Goal: Task Accomplishment & Management: Manage account settings

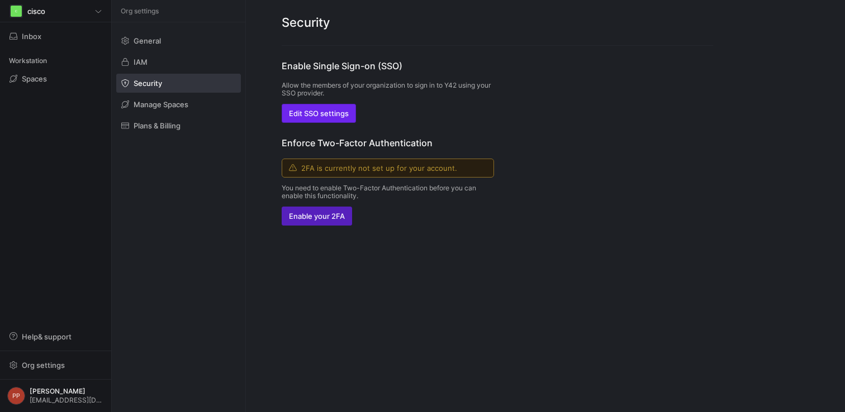
click at [328, 113] on span "Edit SSO settings" at bounding box center [319, 113] width 60 height 9
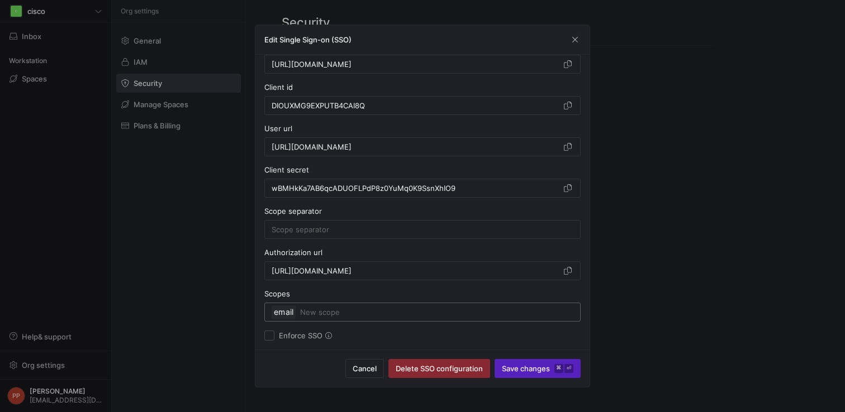
click at [303, 313] on input at bounding box center [436, 312] width 273 height 13
click at [460, 371] on span "Delete SSO configuration" at bounding box center [439, 368] width 87 height 9
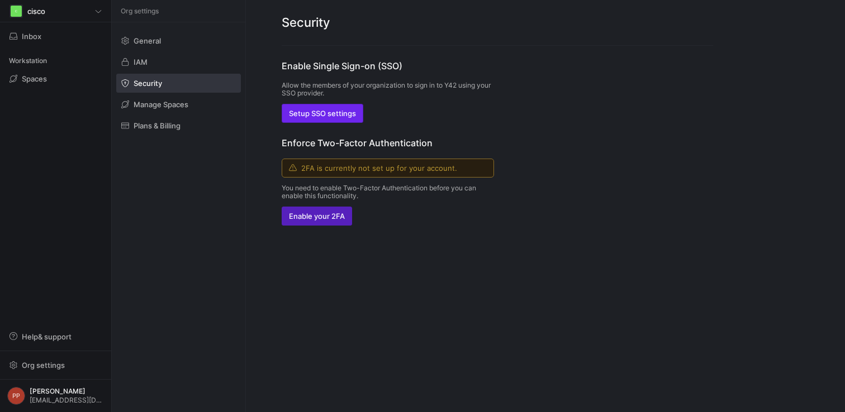
click at [327, 115] on span "Setup SSO settings" at bounding box center [322, 113] width 67 height 9
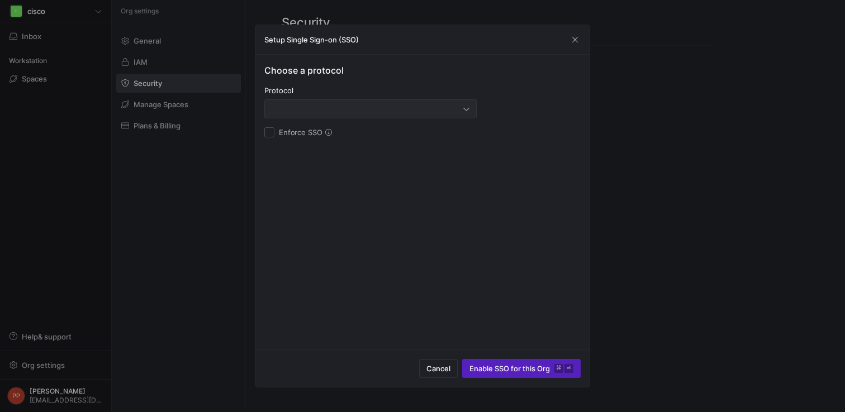
click at [401, 109] on div at bounding box center [368, 108] width 192 height 9
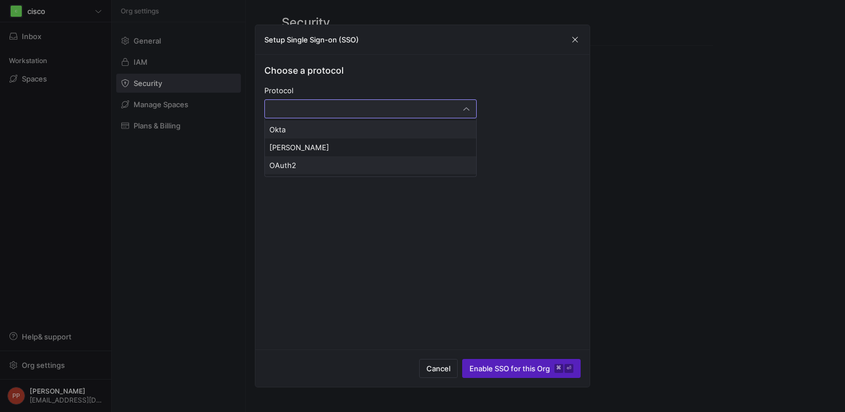
click at [321, 163] on span "OAuth2" at bounding box center [370, 165] width 202 height 9
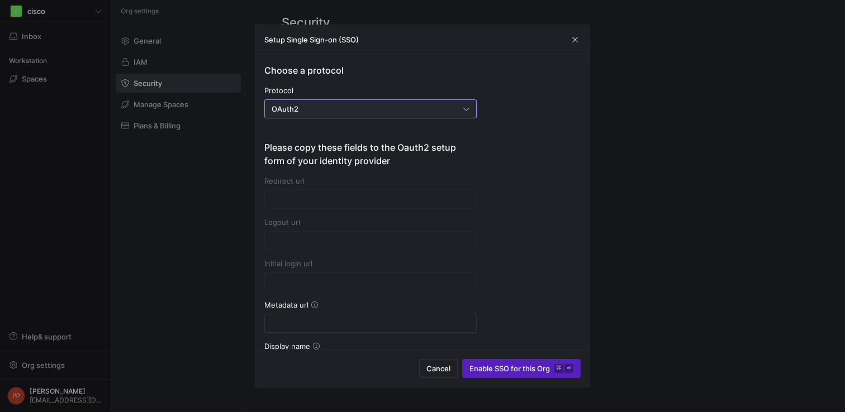
type input "https://account.y42.dev/api/1/id/oauth2/6478ff19-6041-4271-b620-9c617822e450/ca…"
type input "https://account.y42.dev/api/1/id/oauth2/6478ff19-6041-4271-b620-9c617822e450/lo…"
type input "https://account.y42.dev/api/1/id/idps/6478ff19-6041-4271-b620-9c617822e450/logi…"
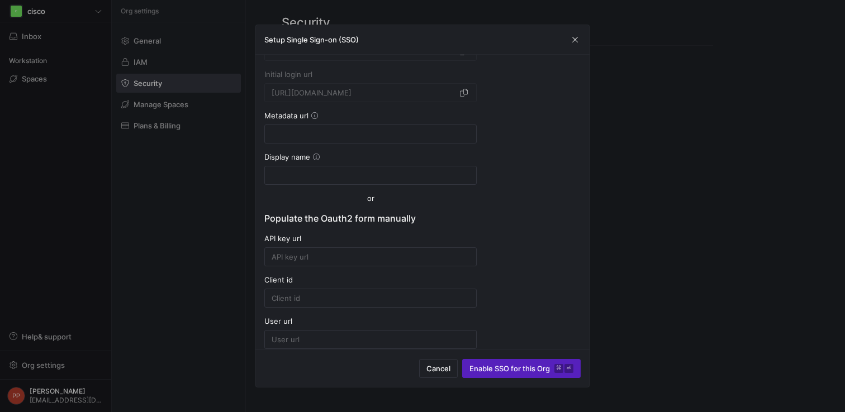
scroll to position [241, 0]
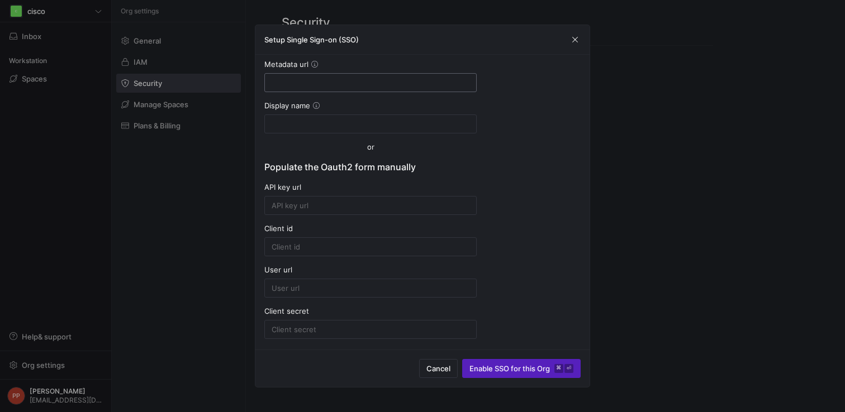
click at [399, 83] on input at bounding box center [371, 82] width 198 height 9
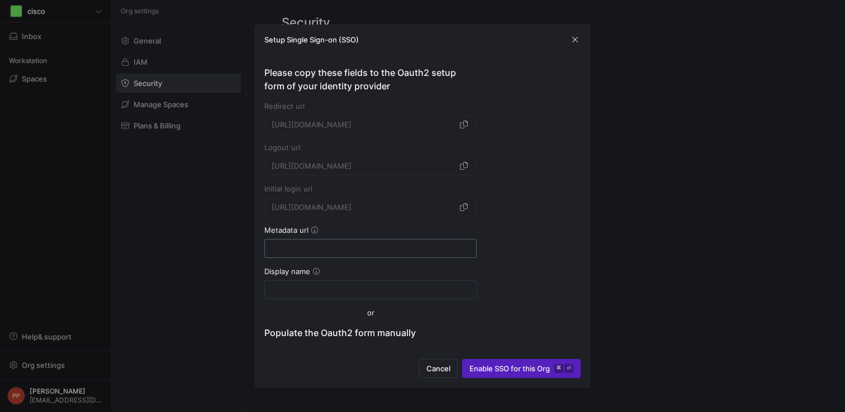
scroll to position [87, 0]
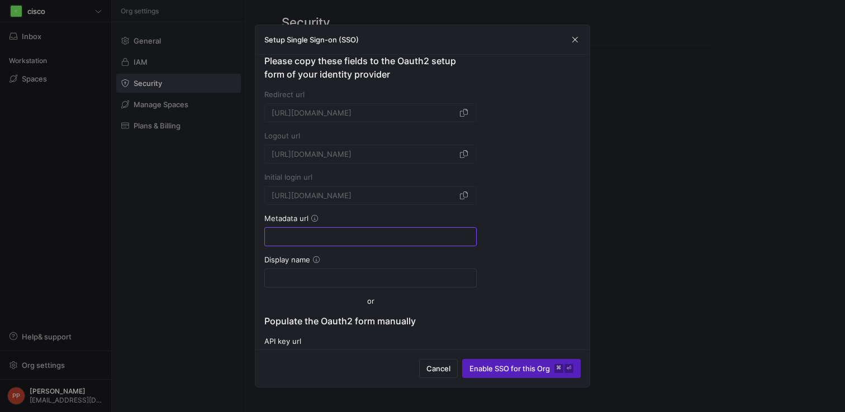
click at [312, 222] on div "Metadata url" at bounding box center [370, 218] width 212 height 9
click at [313, 221] on icon at bounding box center [314, 218] width 7 height 7
click at [354, 239] on input at bounding box center [371, 236] width 198 height 9
paste input "https://sso-8bc16f9e.test.sso.duosecurity.com/oidc/DIOUXMG9EXPUTB4CAI8Q/.well-k…"
type input "https://sso-8bc16f9e.test.sso.duosecurity.com/oidc/DIOUXMG9EXPUTB4CAI8Q/.well-k…"
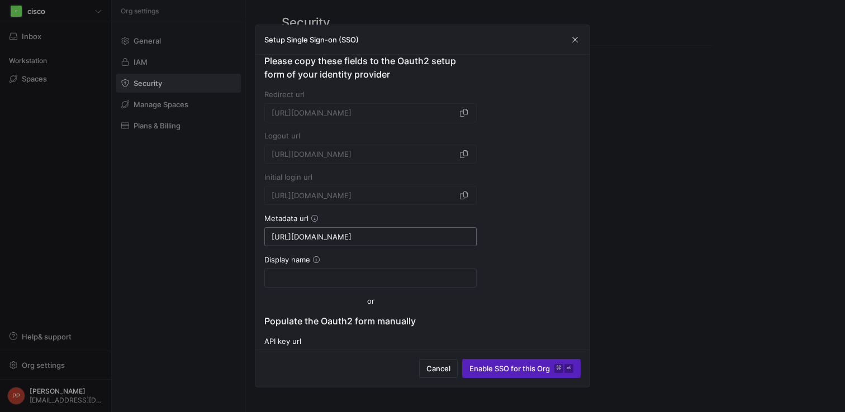
scroll to position [0, 195]
type input "[URL][DOMAIN_NAME]"
type input "https://sso-8bc16f9e.test.sso.duosecurity.com/oidc/DIOUXMG9EXPUTB4CAI8Q/.well-k…"
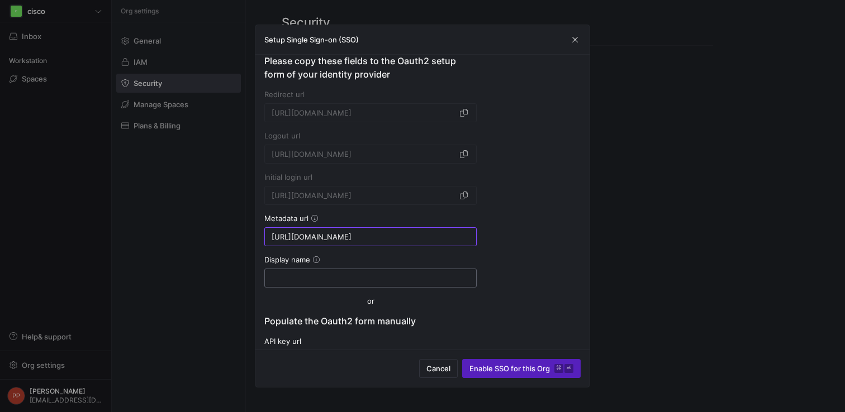
scroll to position [0, 0]
click at [386, 276] on input at bounding box center [371, 278] width 198 height 9
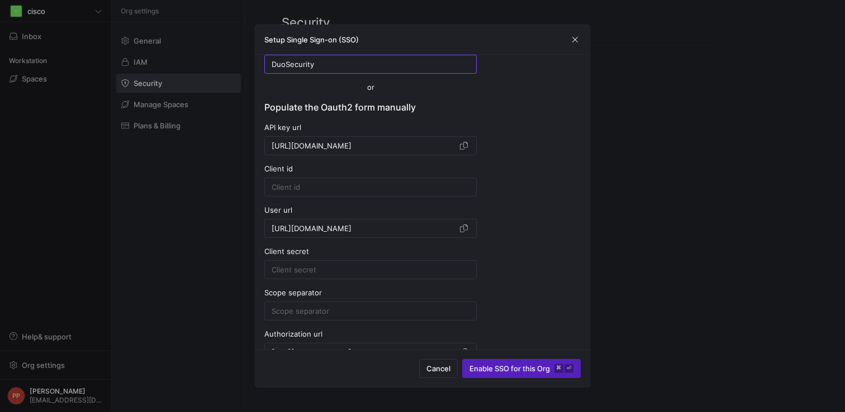
scroll to position [279, 0]
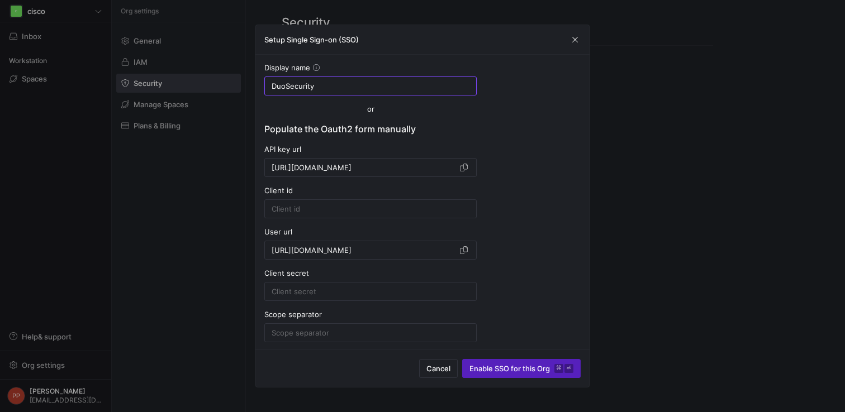
type input "DuoSecurity"
click at [382, 209] on input at bounding box center [371, 208] width 198 height 9
paste input "DIOUXMG9EXPUTB4CAI8Q"
type input "DIOUXMG9EXPUTB4CAI8Q"
click at [368, 290] on input at bounding box center [371, 291] width 198 height 9
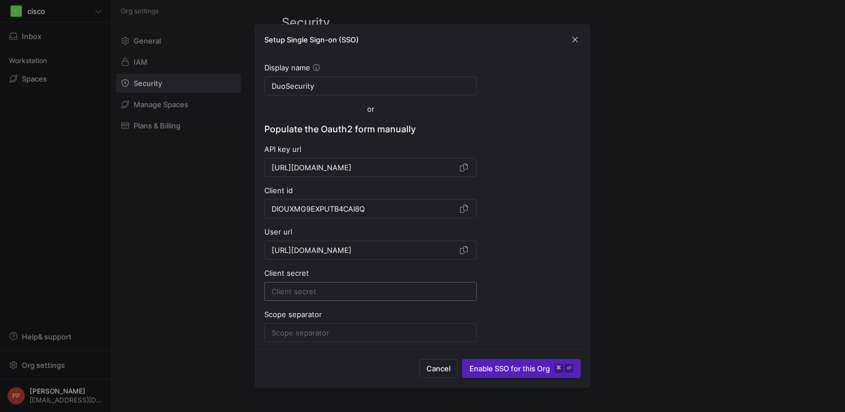
paste input "wBMHkKa7AB6qcADUOFLPdP8z0YuMq0K9SsnXhIO9"
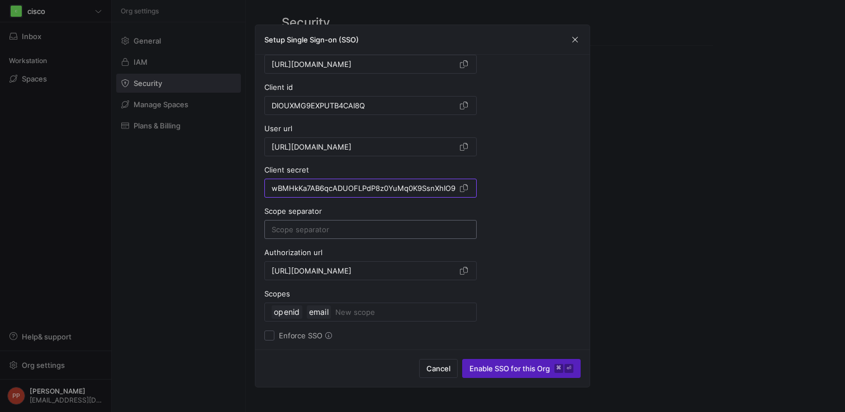
type input "wBMHkKa7AB6qcADUOFLPdP8z0YuMq0K9SsnXhIO9"
click at [309, 228] on input at bounding box center [371, 229] width 198 height 9
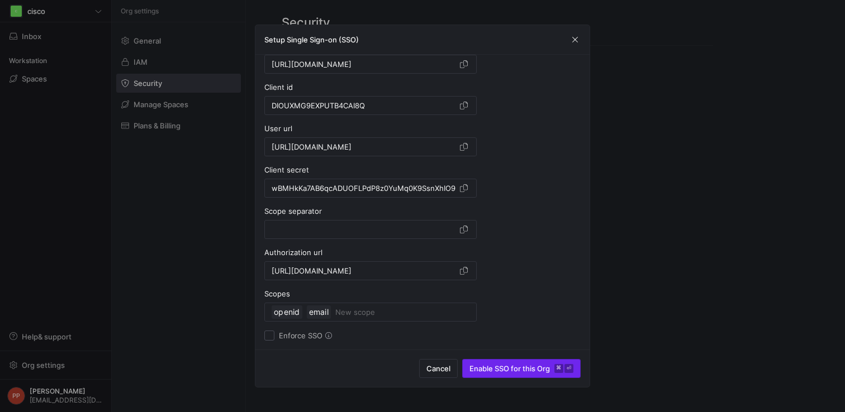
click at [491, 365] on span "Enable SSO for this Org ⌘ ⏎" at bounding box center [521, 368] width 104 height 9
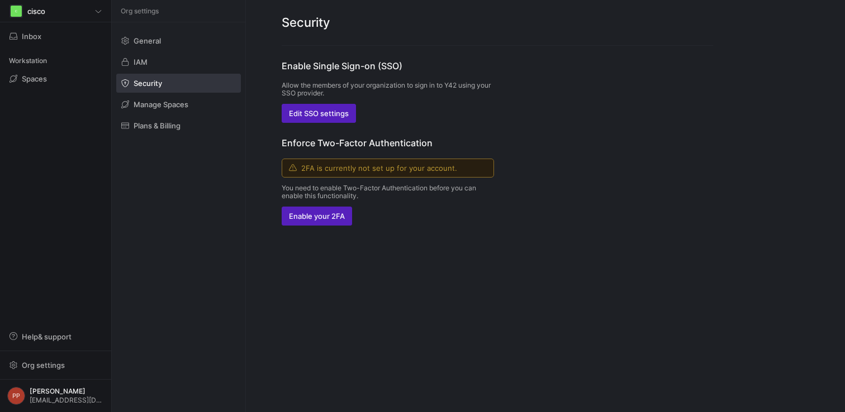
scroll to position [0, 0]
click at [352, 118] on span "button" at bounding box center [318, 113] width 73 height 18
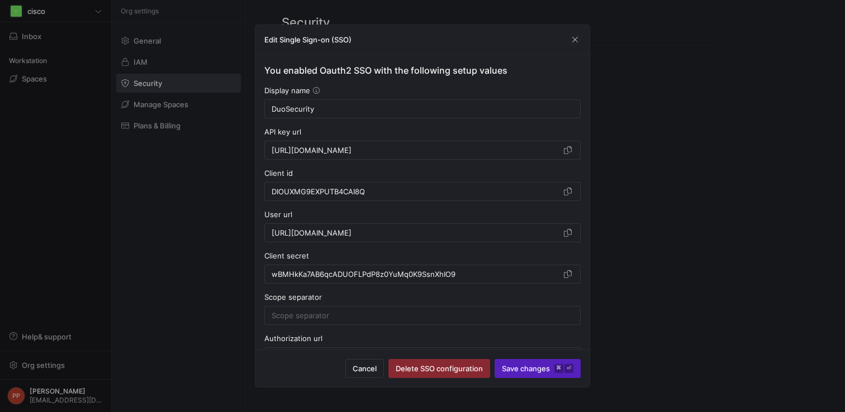
scroll to position [86, 0]
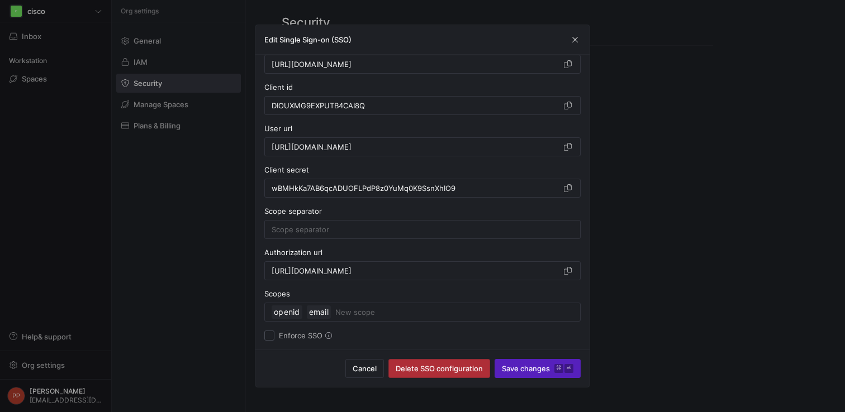
click at [454, 370] on span "Delete SSO configuration" at bounding box center [439, 368] width 87 height 9
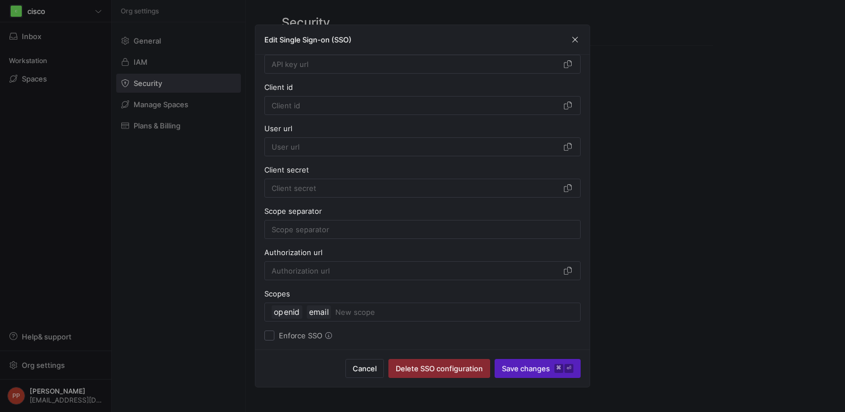
scroll to position [0, 0]
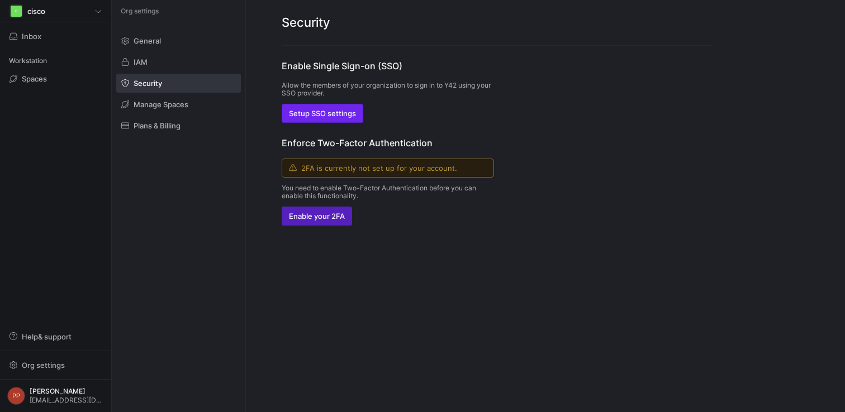
click at [332, 109] on span "Setup SSO settings" at bounding box center [322, 113] width 67 height 9
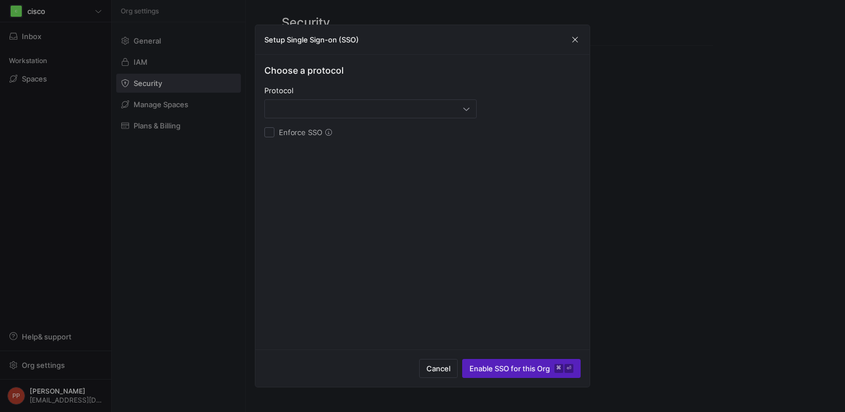
click at [372, 99] on div "Protocol" at bounding box center [370, 102] width 212 height 32
click at [369, 108] on div at bounding box center [368, 108] width 192 height 9
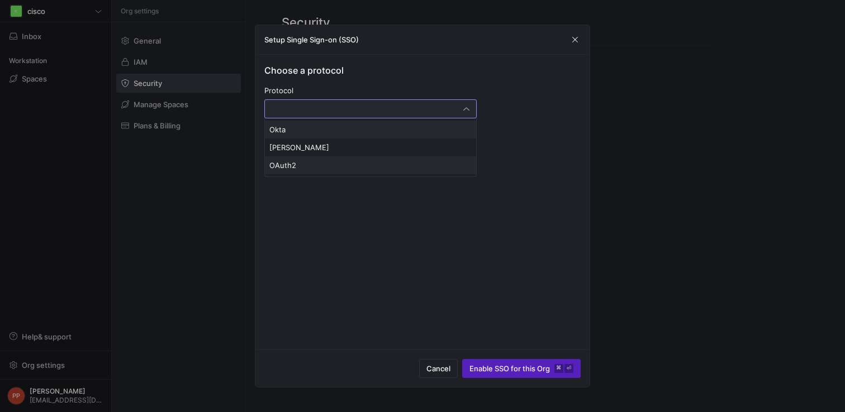
click at [326, 162] on span "OAuth2" at bounding box center [370, 165] width 202 height 9
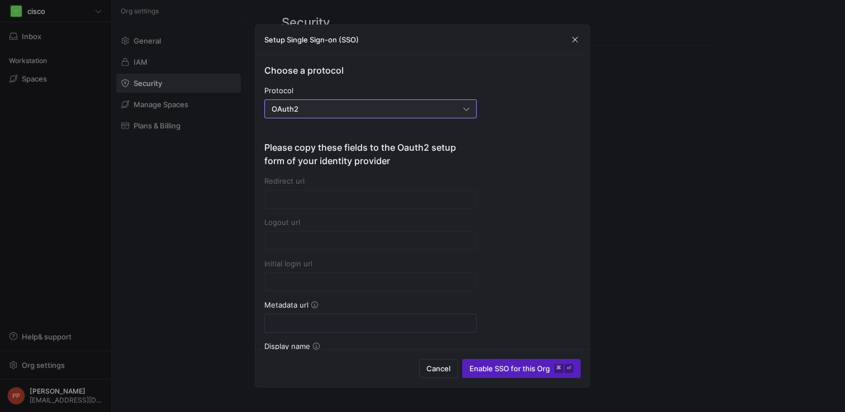
type input "https://account.y42.dev/api/1/id/oauth2/7008a5d7-99cb-4ab9-ba40-66ed6ec55586/ca…"
type input "https://account.y42.dev/api/1/id/oauth2/7008a5d7-99cb-4ab9-ba40-66ed6ec55586/lo…"
type input "https://account.y42.dev/api/1/id/idps/7008a5d7-99cb-4ab9-ba40-66ed6ec55586/logi…"
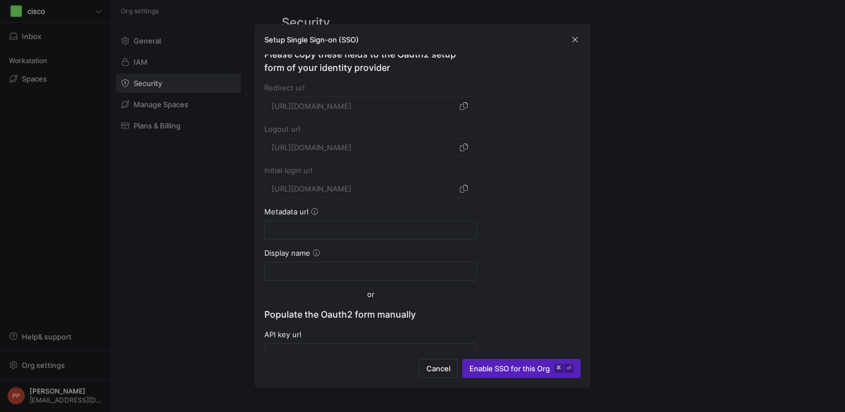
scroll to position [94, 0]
click at [406, 222] on div at bounding box center [371, 229] width 198 height 18
paste input "https://sso-8bc16f9e.test.sso.duosecurity.com/oidc/DIOUXMG9EXPUTB4CAI8Q/.well-k…"
type input "https://sso-8bc16f9e.test.sso.duosecurity.com/oidc/DIOUXMG9EXPUTB4CAI8Q/.well-k…"
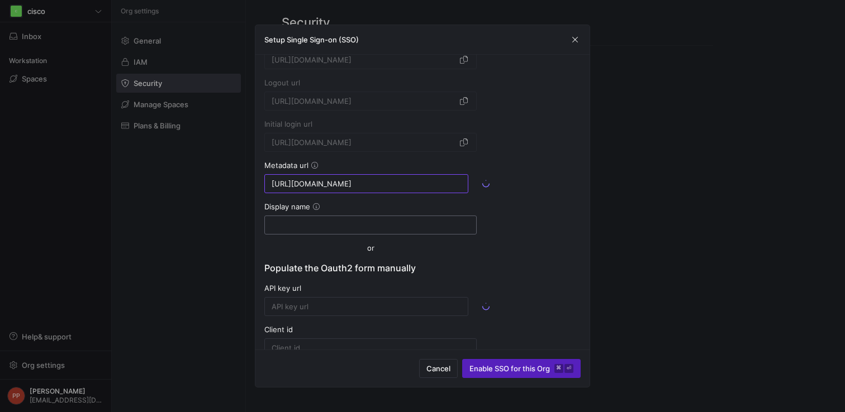
type input "[URL][DOMAIN_NAME]"
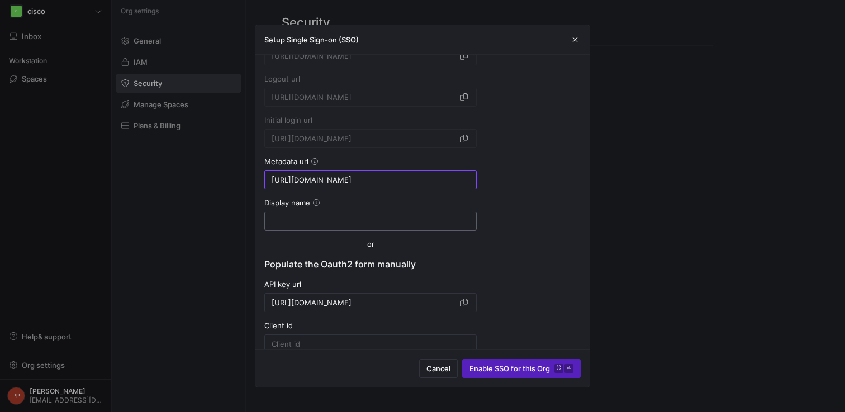
type input "https://sso-8bc16f9e.test.sso.duosecurity.com/oidc/DIOUXMG9EXPUTB4CAI8Q/.well-k…"
click at [422, 228] on div at bounding box center [371, 221] width 198 height 18
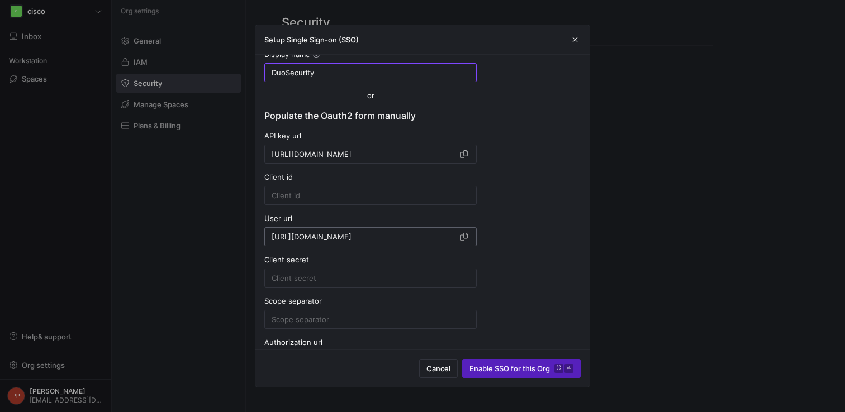
scroll to position [0, 120]
type input "DuoSecurity"
click at [353, 185] on div "Client id" at bounding box center [370, 189] width 212 height 32
click at [342, 203] on div at bounding box center [371, 196] width 198 height 18
click at [349, 196] on input at bounding box center [371, 195] width 198 height 9
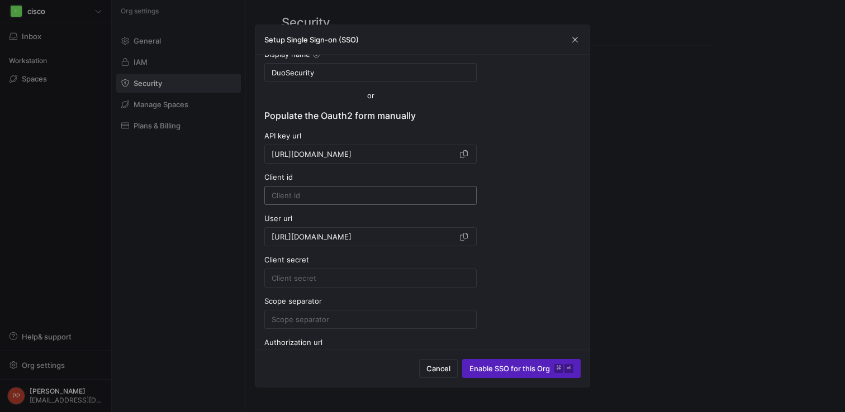
paste input "DIOUXMG9EXPUTB4CAI8Q"
type input "DIOUXMG9EXPUTB4CAI8Q"
click at [371, 264] on div "Client secret" at bounding box center [370, 259] width 212 height 9
click at [369, 275] on input at bounding box center [371, 278] width 198 height 9
paste input "wBMHkKa7AB6qcADUOFLPdP8z0YuMq0K9SsnXhIO9"
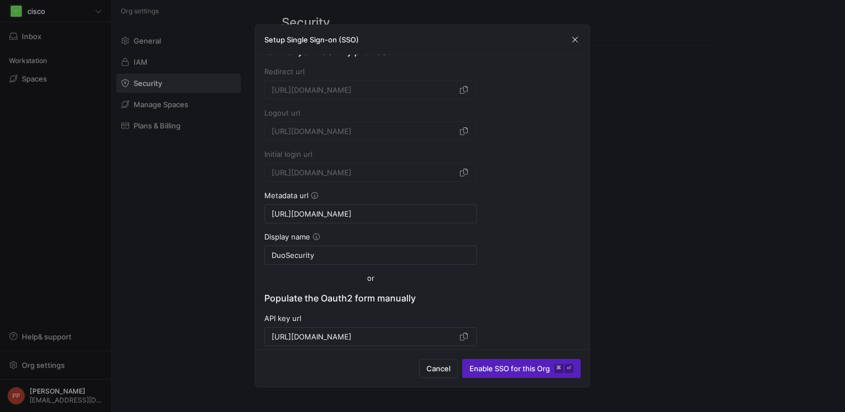
scroll to position [101, 0]
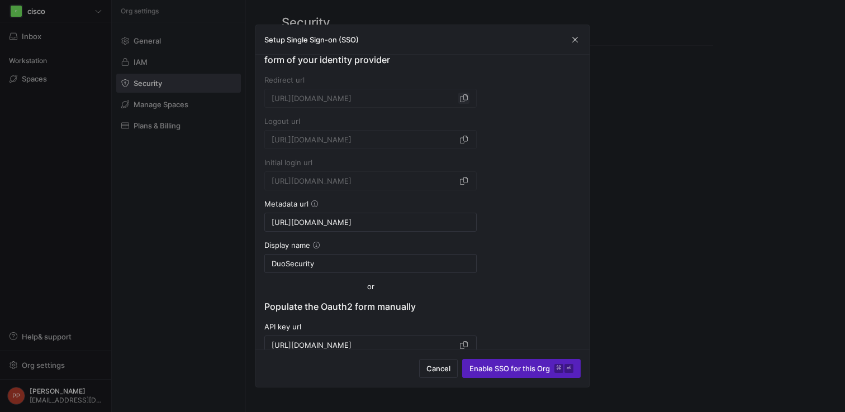
type input "wBMHkKa7AB6qcADUOFLPdP8z0YuMq0K9SsnXhIO9"
click at [466, 99] on span "button" at bounding box center [463, 98] width 11 height 11
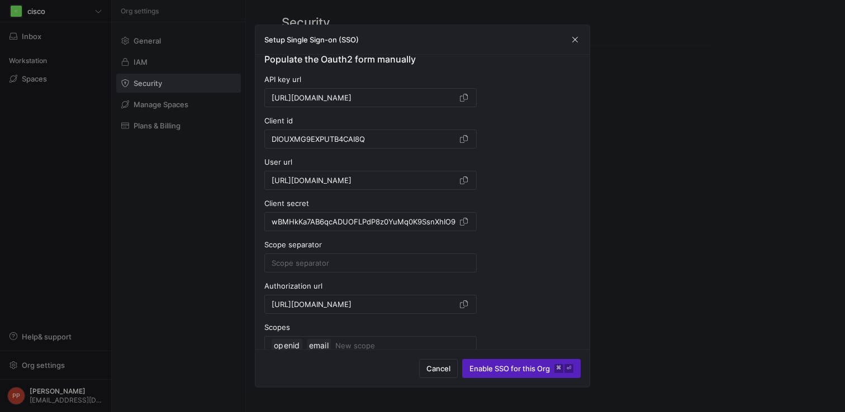
scroll to position [382, 0]
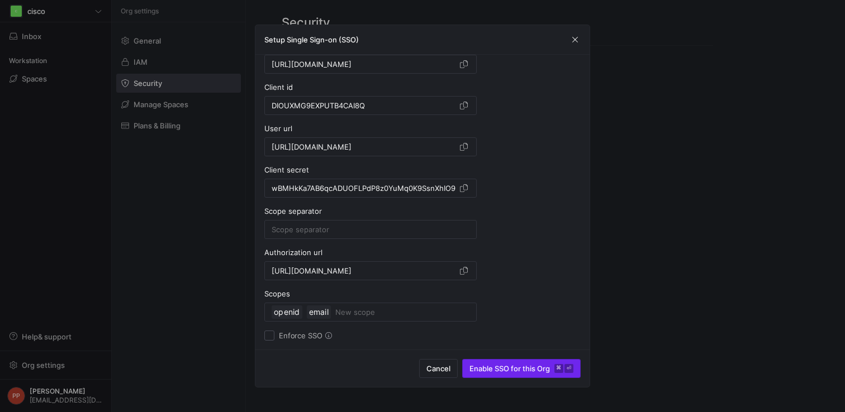
click at [496, 374] on span "submit" at bounding box center [521, 369] width 117 height 18
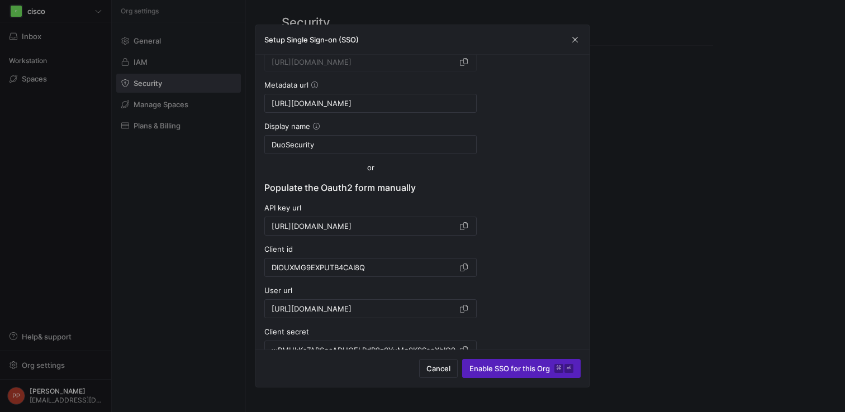
scroll to position [0, 0]
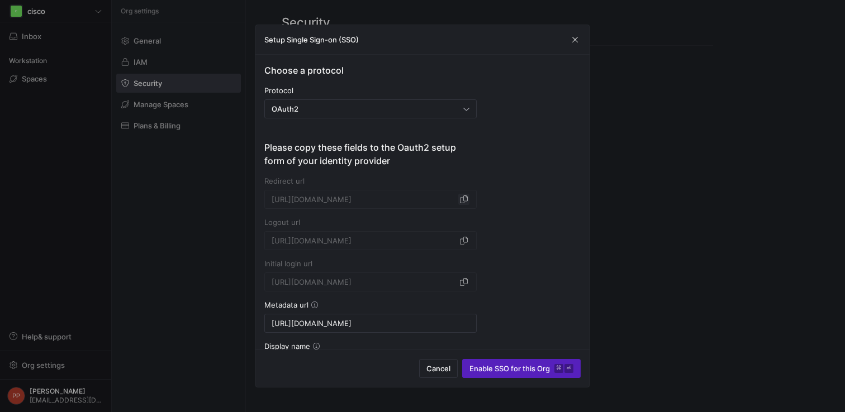
click at [464, 199] on span "button" at bounding box center [463, 199] width 11 height 11
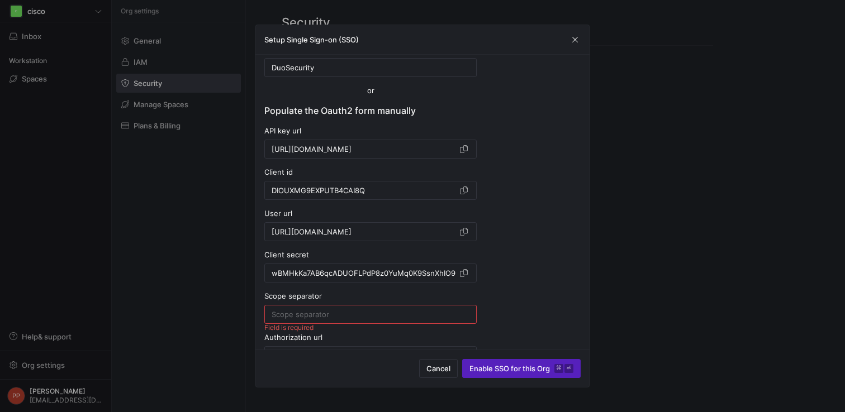
scroll to position [382, 0]
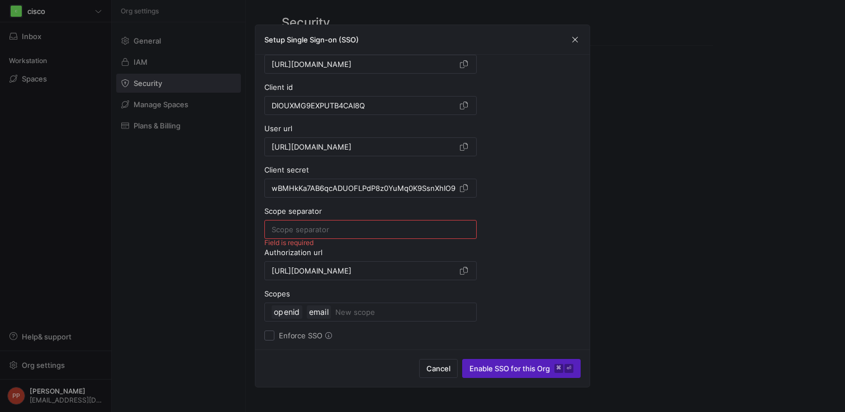
click at [380, 234] on div at bounding box center [371, 230] width 198 height 18
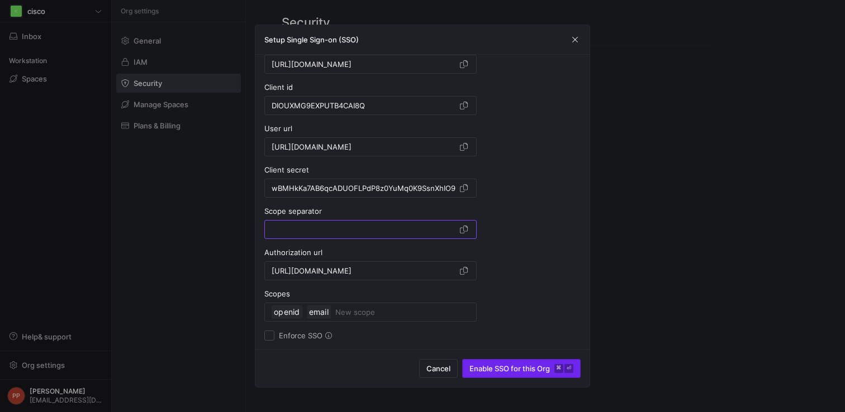
click at [480, 366] on span "Enable SSO for this Org ⌘ ⏎" at bounding box center [521, 368] width 104 height 9
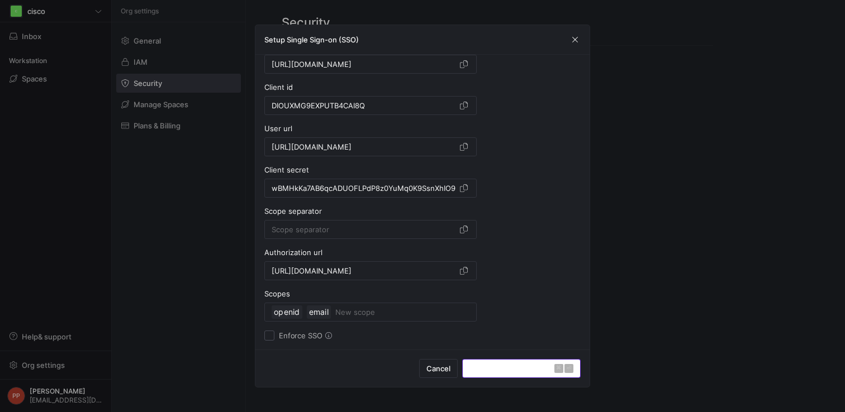
scroll to position [0, 0]
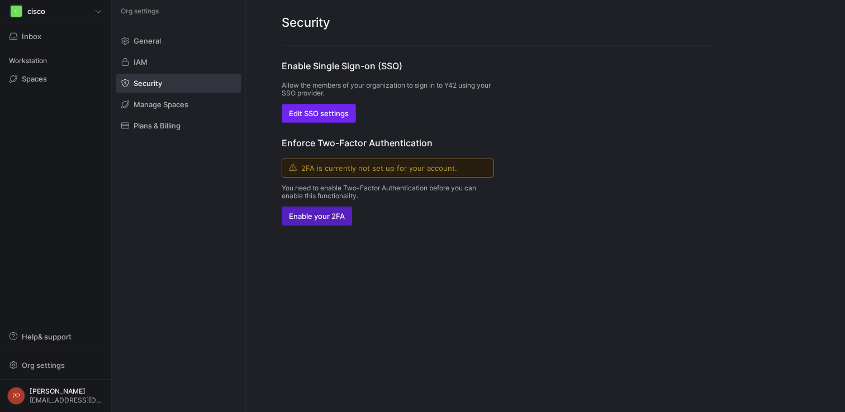
click at [332, 109] on span "Edit SSO settings" at bounding box center [319, 113] width 60 height 9
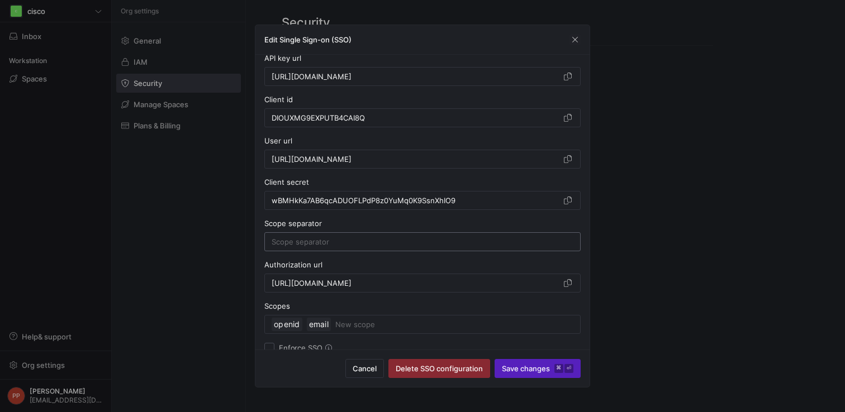
scroll to position [86, 0]
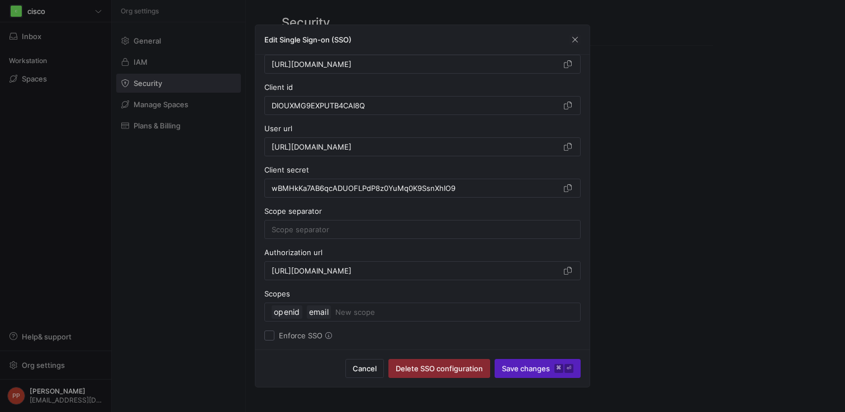
click at [290, 239] on form "API key url https://sso-8bc16f9e.test.sso.duosecurity.com/oidc/DIOUXMG9EXPUTB4C…" at bounding box center [422, 181] width 316 height 280
click at [294, 226] on input at bounding box center [423, 229] width 302 height 9
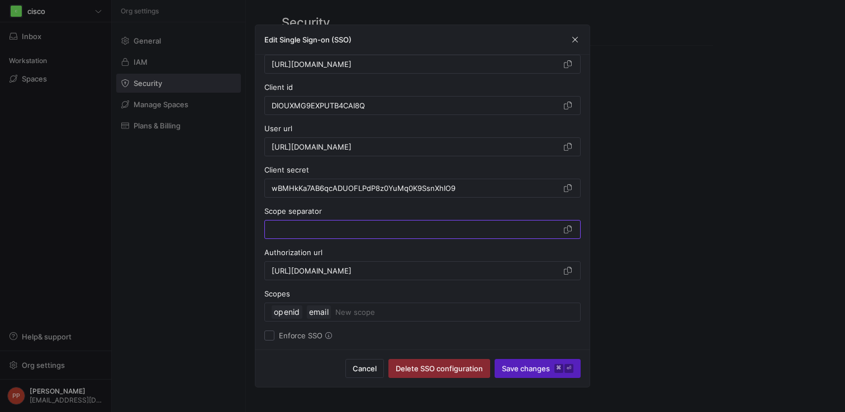
click at [358, 323] on div "You enabled Oauth2 SSO with the following setup values Display name DuoSecurity…" at bounding box center [422, 159] width 316 height 363
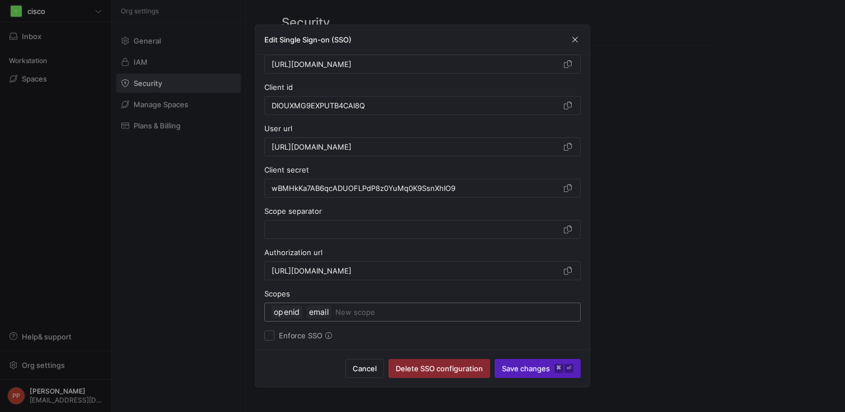
click at [362, 308] on input at bounding box center [454, 312] width 238 height 13
click at [345, 320] on div "openid" at bounding box center [423, 312] width 302 height 18
click at [346, 316] on input at bounding box center [440, 312] width 267 height 13
click at [316, 311] on input at bounding box center [440, 312] width 267 height 13
type input "email"
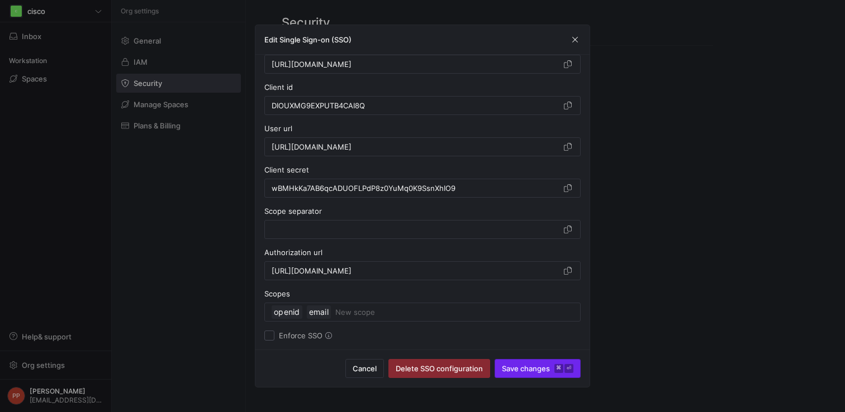
click at [521, 370] on span "Save changes ⌘ ⏎" at bounding box center [538, 368] width 72 height 9
type input "DuoSecurity"
type input "[URL][DOMAIN_NAME]"
type input "DIOUXMG9EXPUTB4CAI8Q"
type input "[URL][DOMAIN_NAME]"
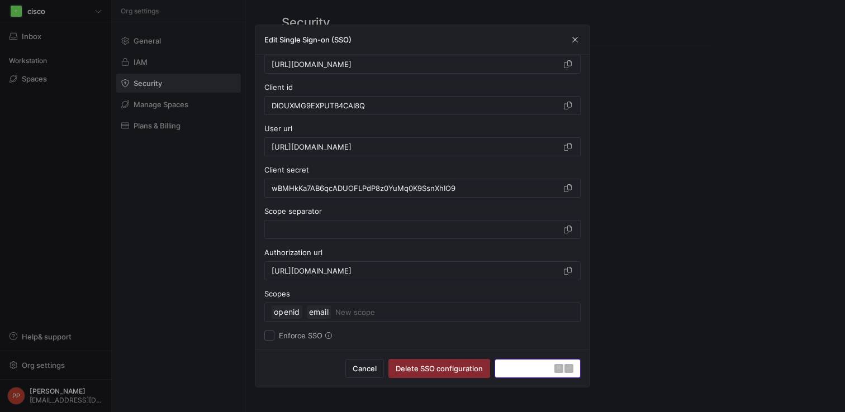
type input "wBMHkKa7AB6qcADUOFLPdP8z0YuMq0K9SsnXhIO9"
type input "[URL][DOMAIN_NAME]"
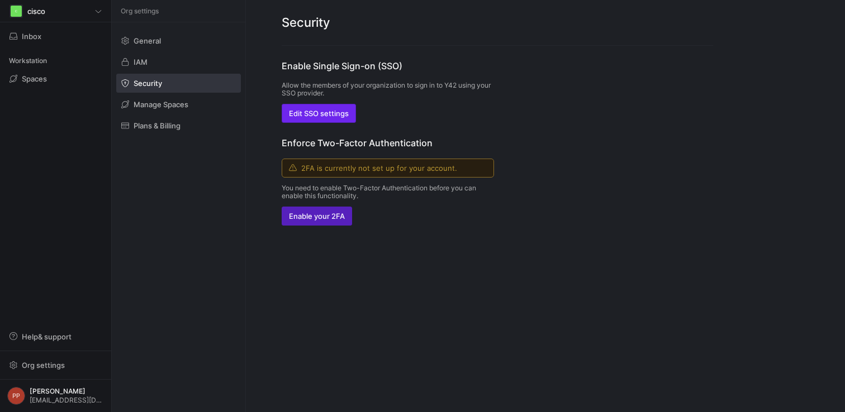
click at [326, 118] on span "button" at bounding box center [318, 113] width 73 height 18
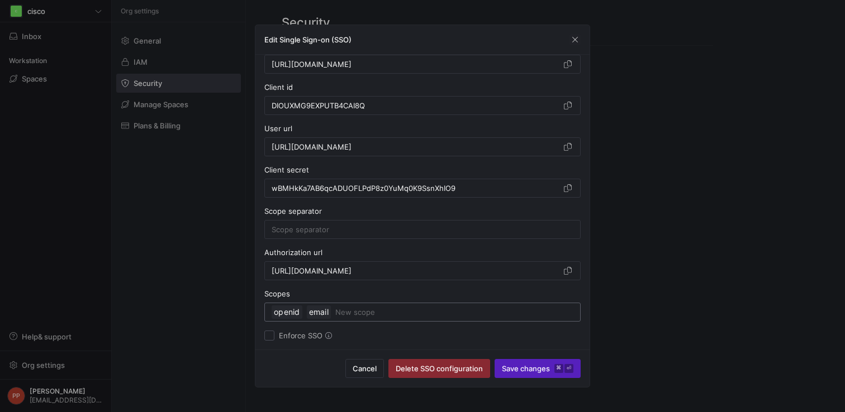
click at [341, 312] on input at bounding box center [454, 312] width 238 height 13
click at [510, 364] on span "Save changes ⌘ ⏎" at bounding box center [538, 368] width 72 height 9
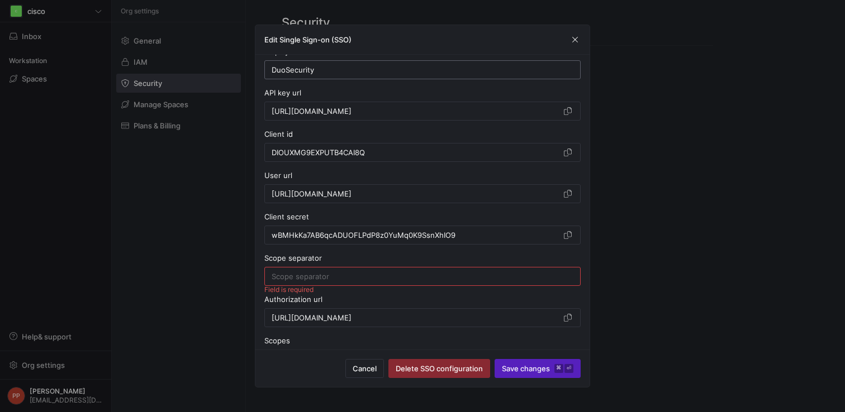
scroll to position [34, 0]
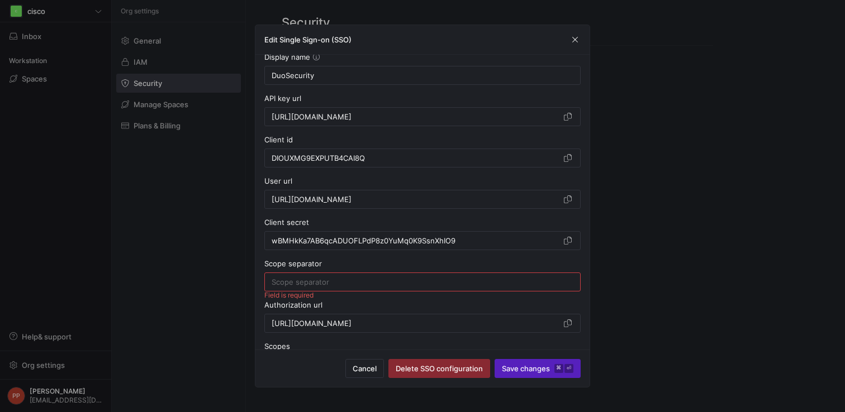
click at [347, 277] on div at bounding box center [423, 282] width 302 height 18
click at [524, 376] on span "submit" at bounding box center [537, 369] width 85 height 18
type input "DuoSecurity"
type input "[URL][DOMAIN_NAME]"
type input "DIOUXMG9EXPUTB4CAI8Q"
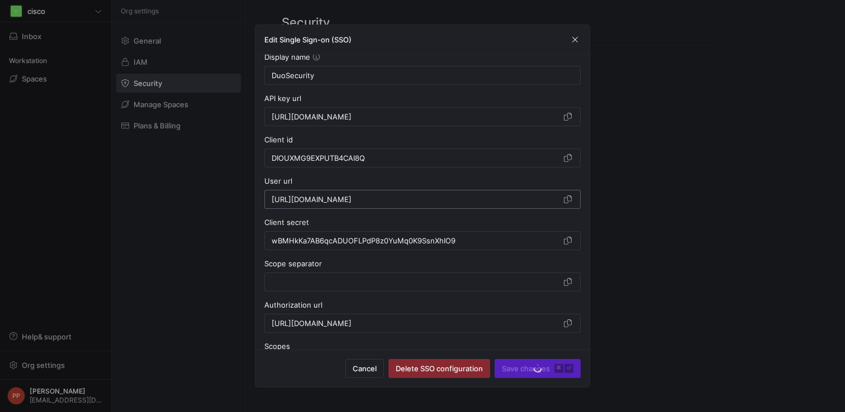
type input "[URL][DOMAIN_NAME]"
type input "wBMHkKa7AB6qcADUOFLPdP8z0YuMq0K9SsnXhIO9"
type input "[URL][DOMAIN_NAME]"
